Goal: Navigation & Orientation: Understand site structure

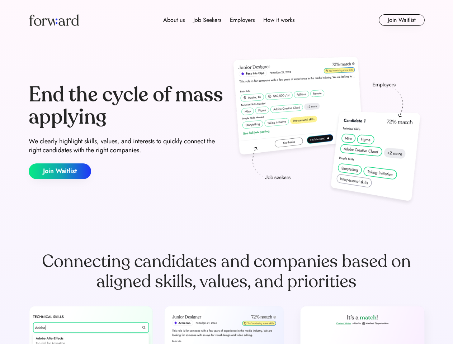
click at [226, 172] on div "End the cycle of mass applying We clearly highlight skills, values, and interes…" at bounding box center [227, 132] width 396 height 154
click at [227, 20] on div "About us Job Seekers Employers How it works" at bounding box center [229, 20] width 283 height 9
click at [54, 20] on img at bounding box center [54, 19] width 50 height 11
click at [229, 20] on div "About us Job Seekers Employers How it works" at bounding box center [229, 20] width 283 height 9
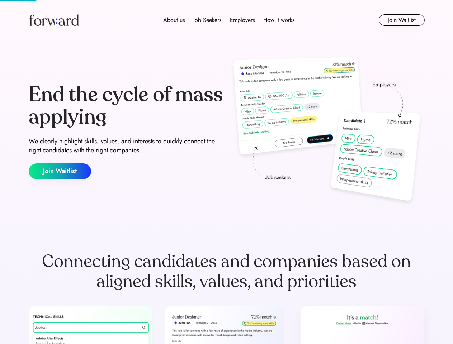
click at [174, 20] on div "About us" at bounding box center [174, 20] width 22 height 9
click at [207, 20] on div "Job Seekers" at bounding box center [207, 20] width 28 height 9
click at [242, 20] on div "Employers" at bounding box center [242, 20] width 25 height 9
click at [278, 20] on div "How it works" at bounding box center [278, 20] width 31 height 9
click at [401, 20] on button "Join Waitlist" at bounding box center [402, 19] width 46 height 11
